Goal: Information Seeking & Learning: Learn about a topic

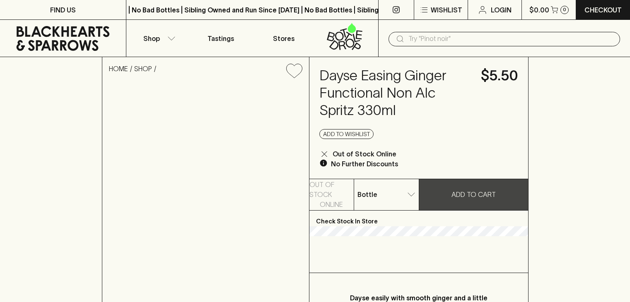
click at [217, 118] on img at bounding box center [205, 247] width 207 height 325
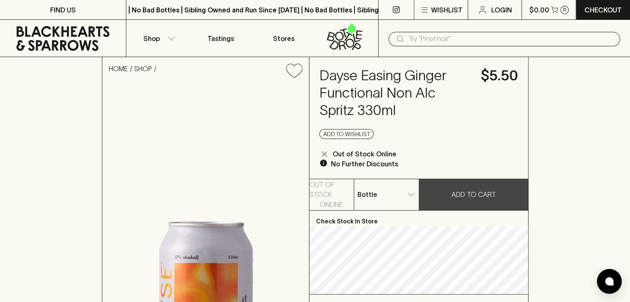
click at [452, 40] on input "text" at bounding box center [510, 38] width 205 height 13
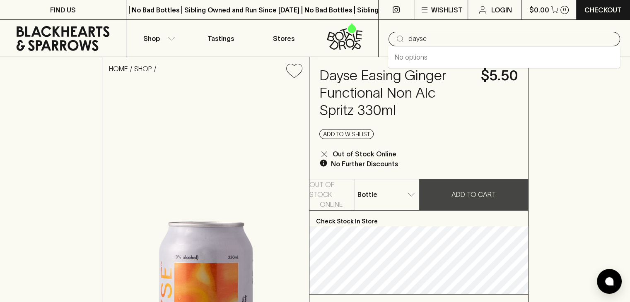
type input "dayse"
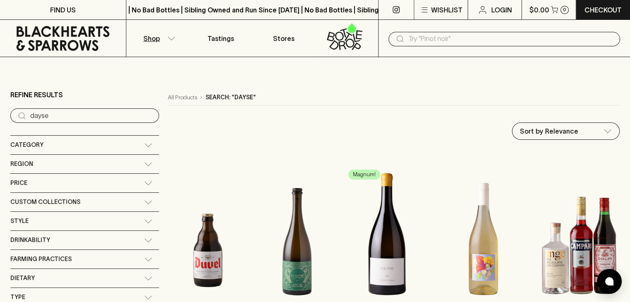
click at [108, 145] on div "Category" at bounding box center [84, 145] width 149 height 19
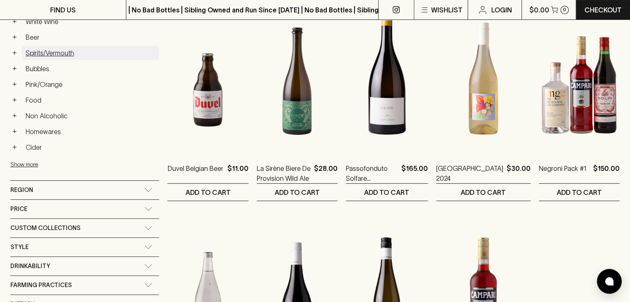
scroll to position [192, 0]
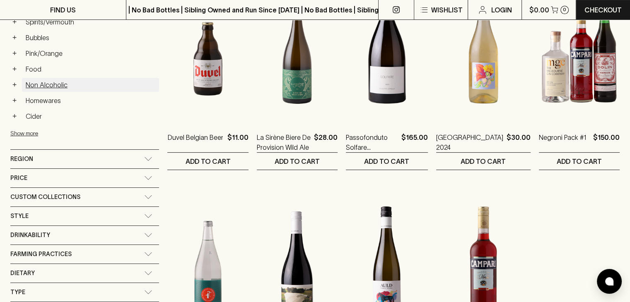
click at [50, 82] on link "Non Alcoholic" at bounding box center [90, 85] width 137 height 14
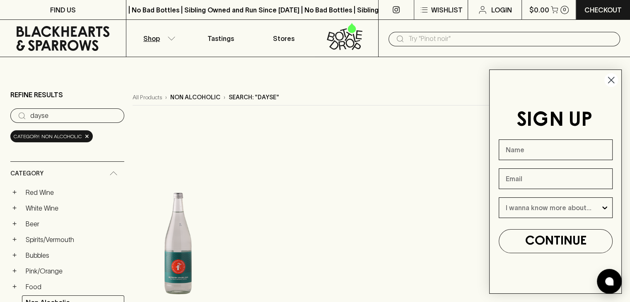
click at [611, 80] on icon "Close dialog" at bounding box center [612, 80] width 6 height 6
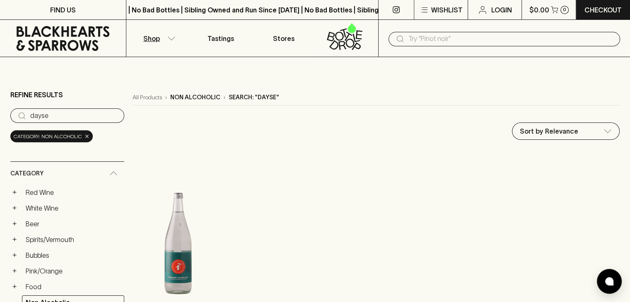
click at [88, 135] on span "×" at bounding box center [87, 136] width 5 height 9
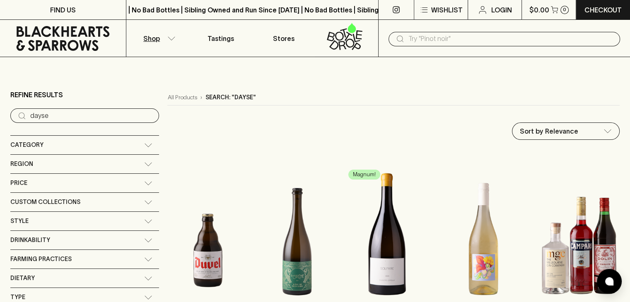
click at [101, 140] on div "Category" at bounding box center [84, 145] width 149 height 19
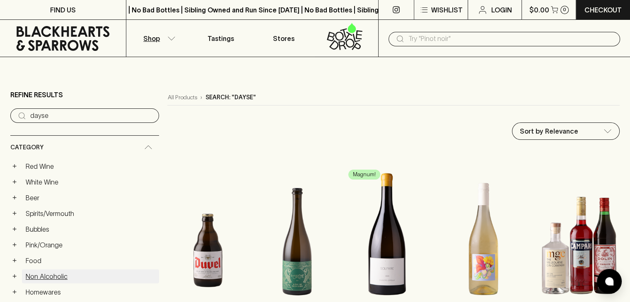
click at [51, 276] on link "Non Alcoholic" at bounding box center [90, 277] width 137 height 14
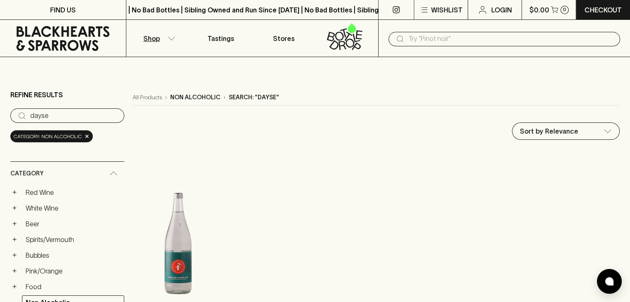
click at [89, 116] on input "dayse" at bounding box center [73, 115] width 87 height 13
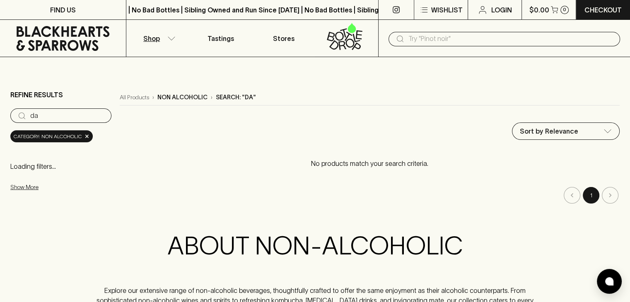
type input "d"
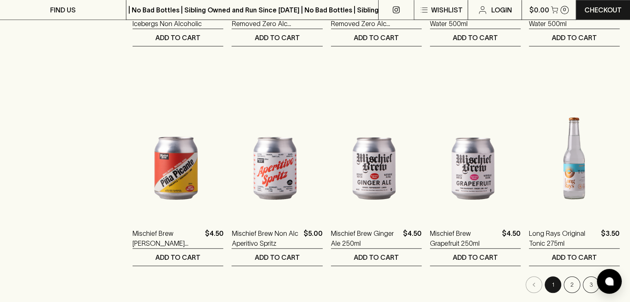
scroll to position [853, 0]
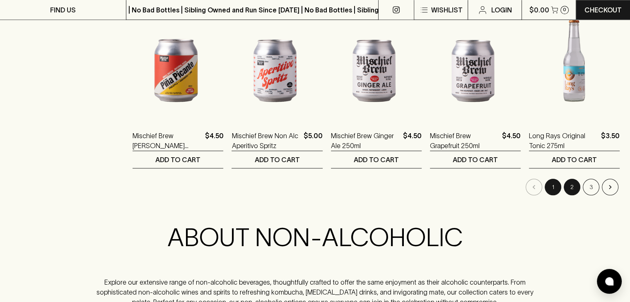
click at [575, 188] on button "2" at bounding box center [572, 187] width 17 height 17
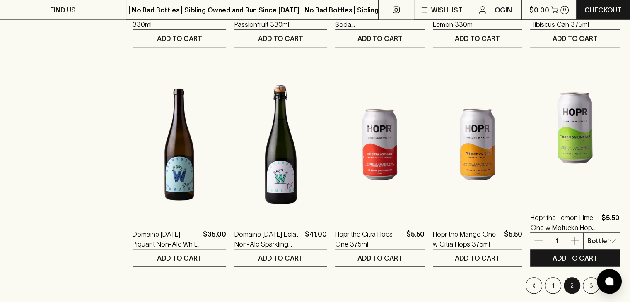
scroll to position [868, 0]
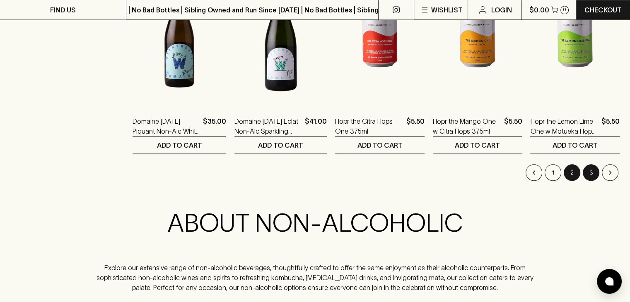
click at [590, 171] on button "3" at bounding box center [591, 172] width 17 height 17
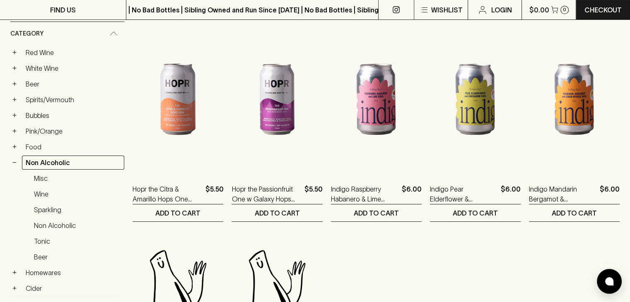
scroll to position [319, 0]
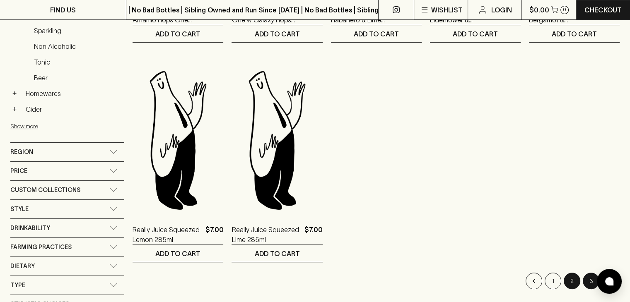
click at [570, 280] on button "2" at bounding box center [572, 281] width 17 height 17
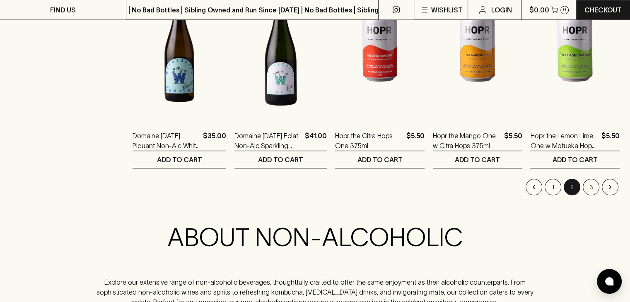
scroll to position [853, 0]
click at [552, 189] on button "1" at bounding box center [553, 187] width 17 height 17
